Goal: Find contact information: Find contact information

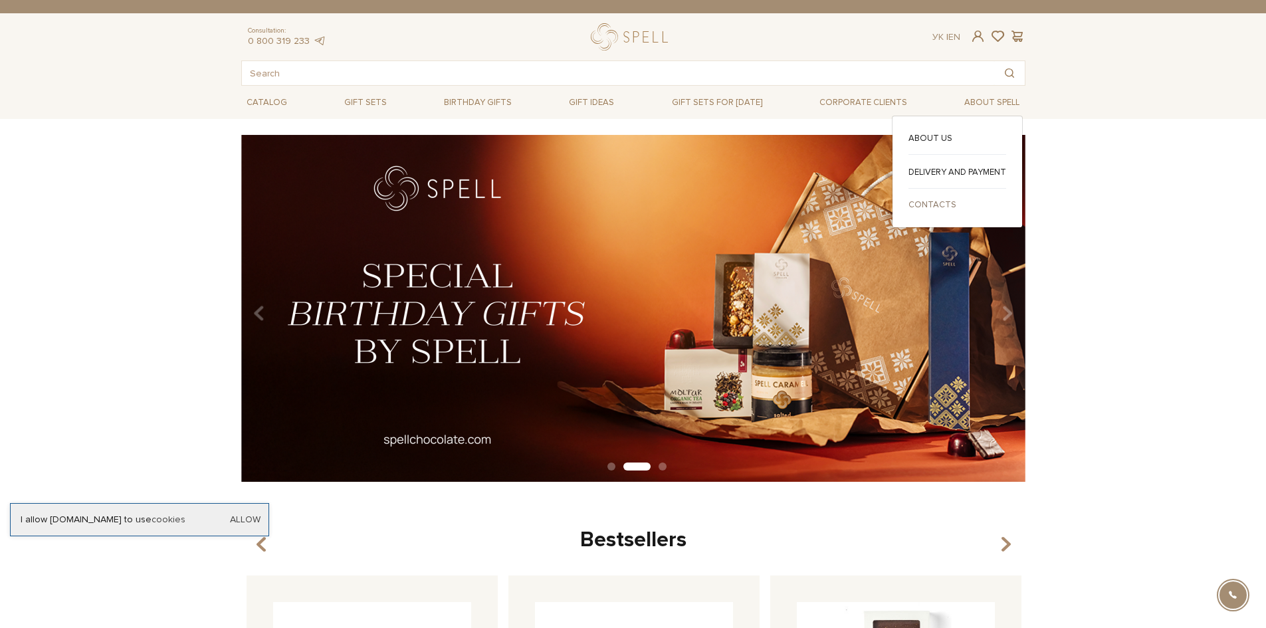
click at [914, 205] on link "Contacts" at bounding box center [957, 205] width 98 height 12
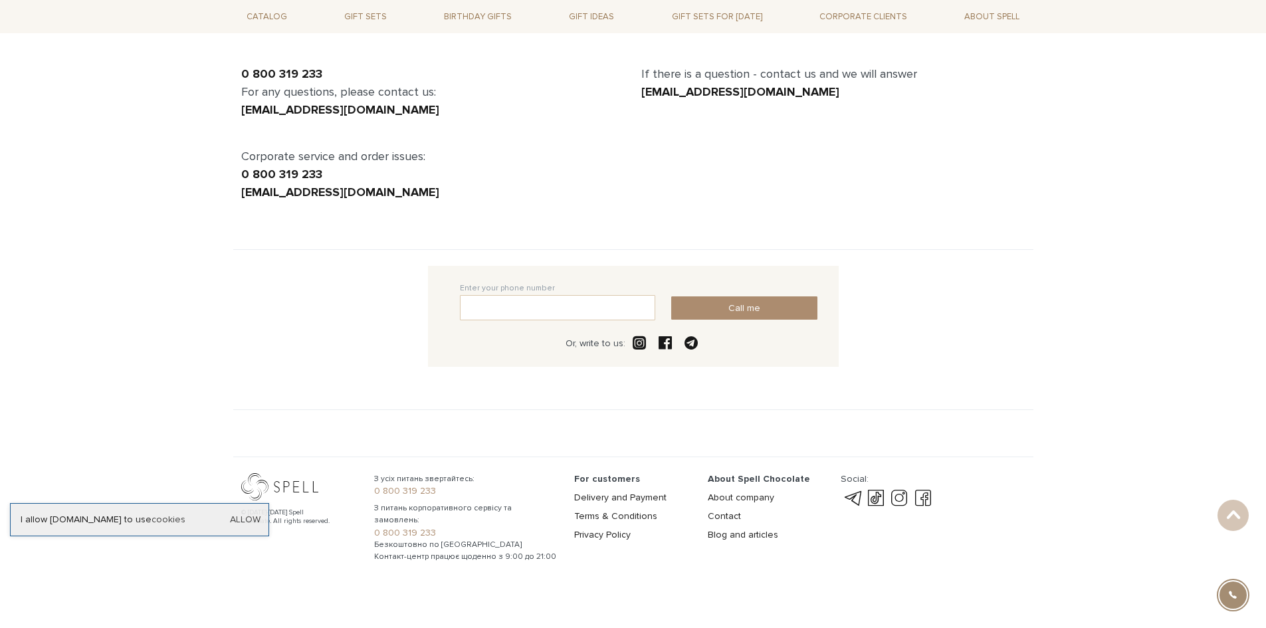
scroll to position [127, 0]
click at [725, 508] on link "Contact" at bounding box center [724, 513] width 33 height 11
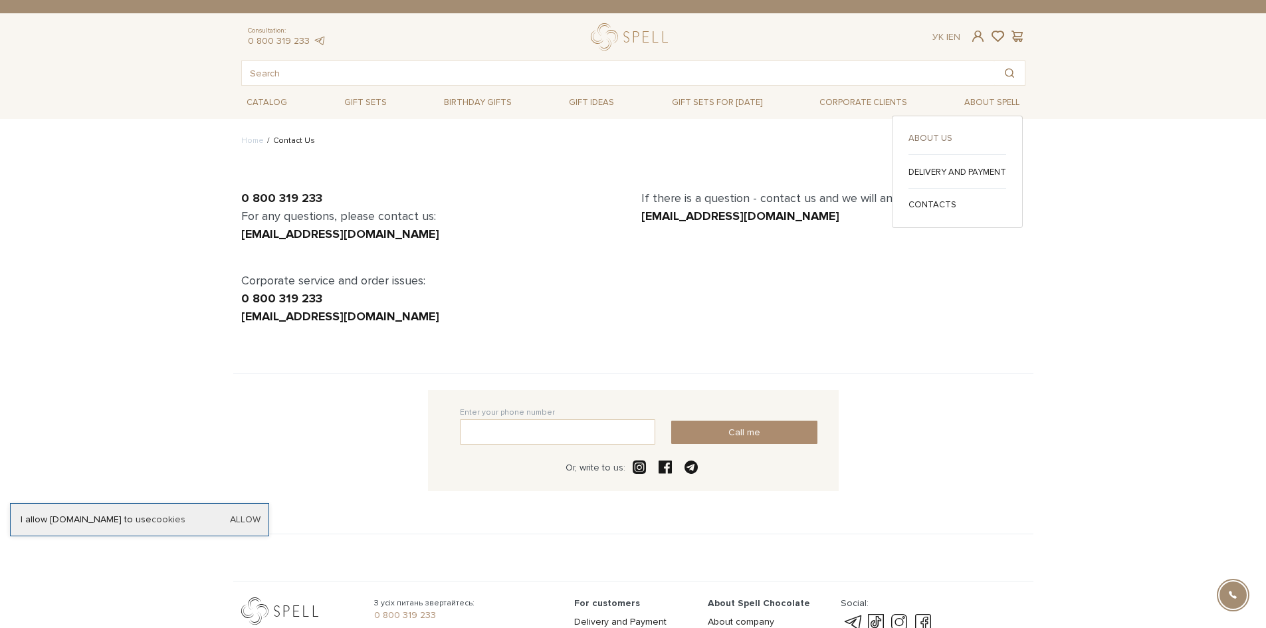
click at [934, 134] on link "About us" at bounding box center [957, 138] width 98 height 12
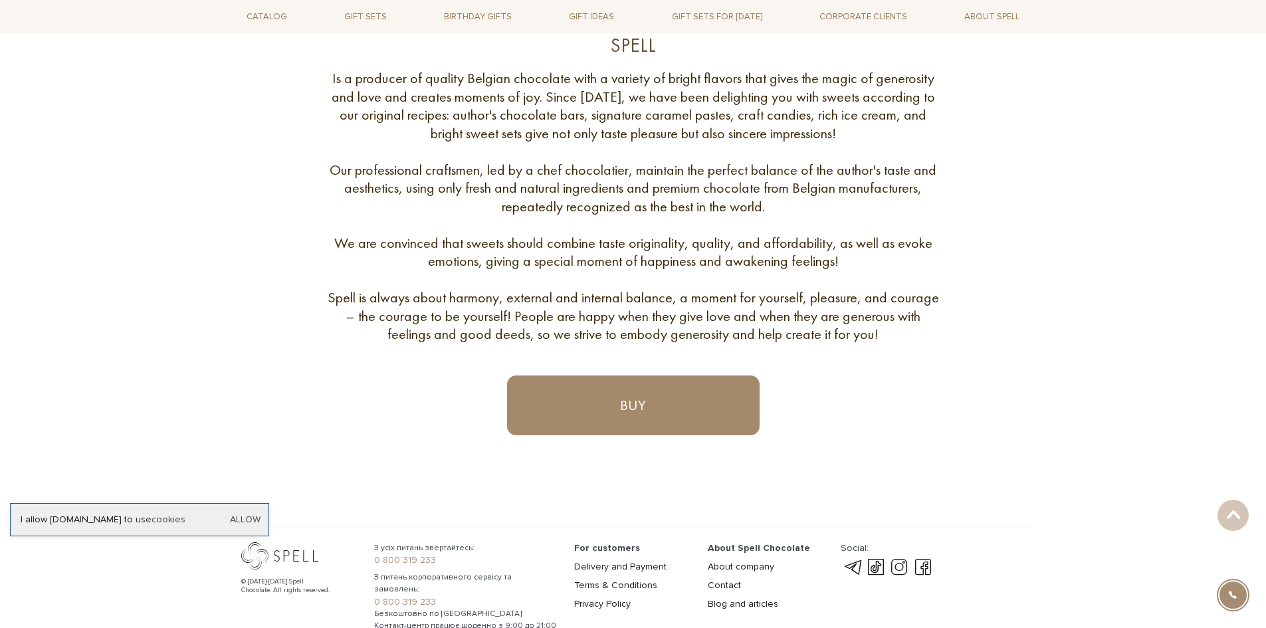
scroll to position [603, 0]
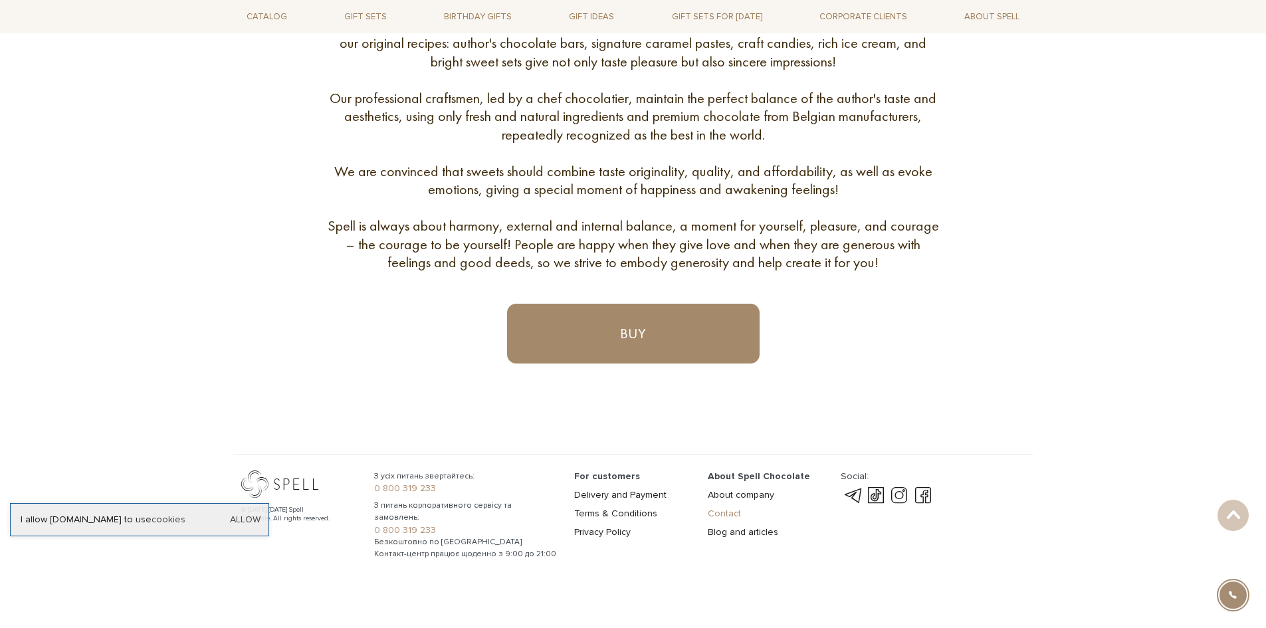
click at [733, 512] on link "Contact" at bounding box center [724, 513] width 33 height 11
